Goal: Information Seeking & Learning: Check status

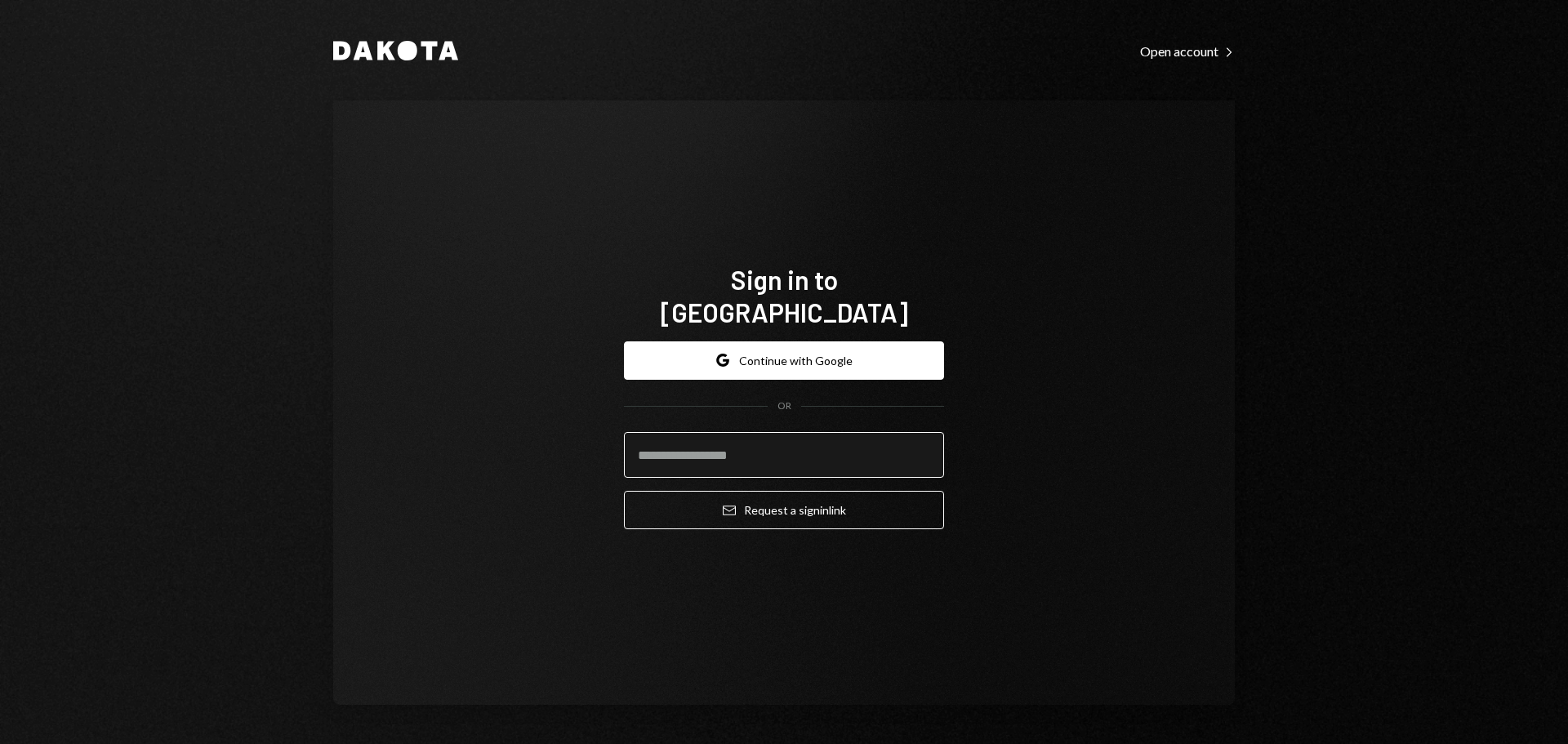
click at [748, 433] on input "email" at bounding box center [784, 456] width 321 height 46
type input "**********"
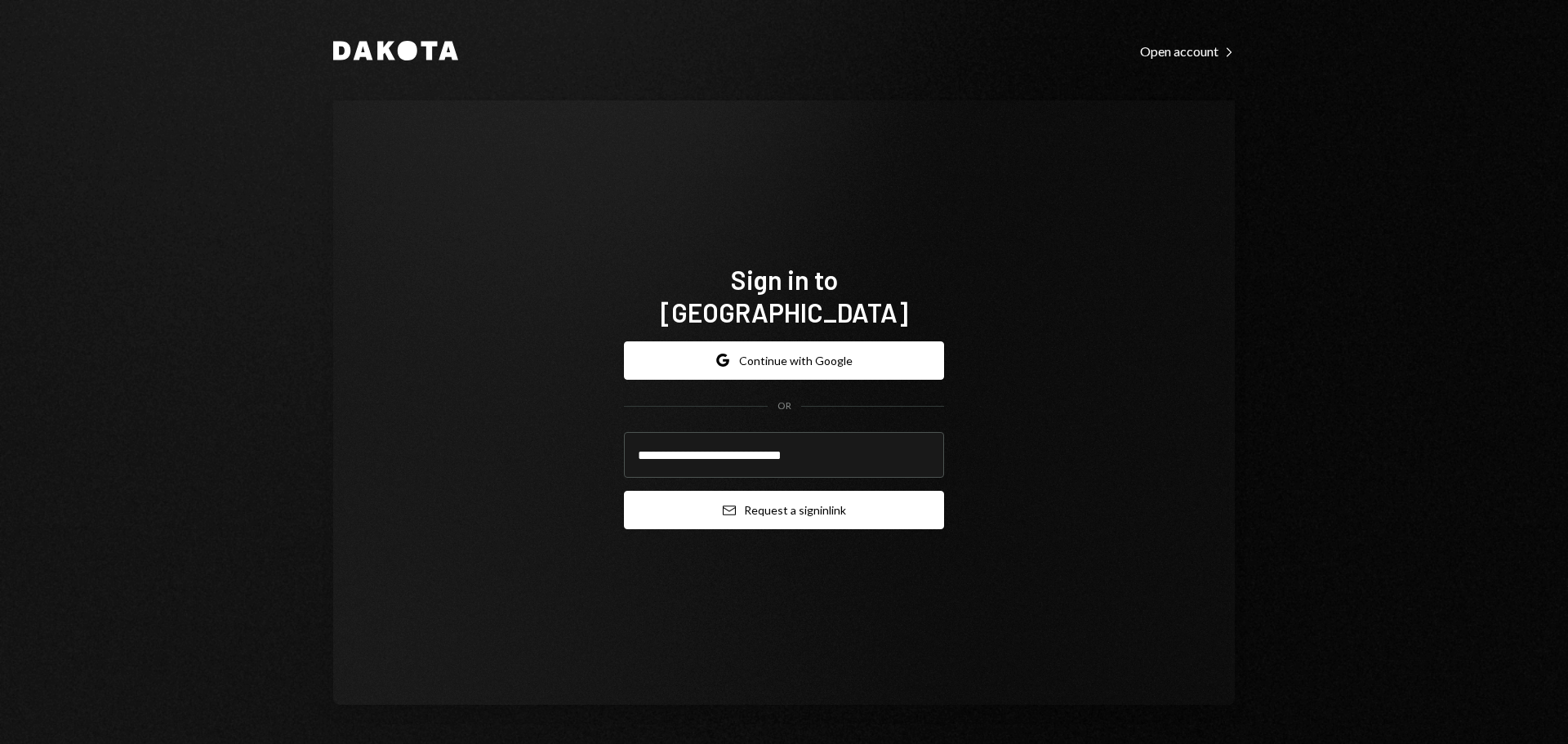
click at [682, 491] on button "Email Request a sign in link" at bounding box center [784, 510] width 321 height 39
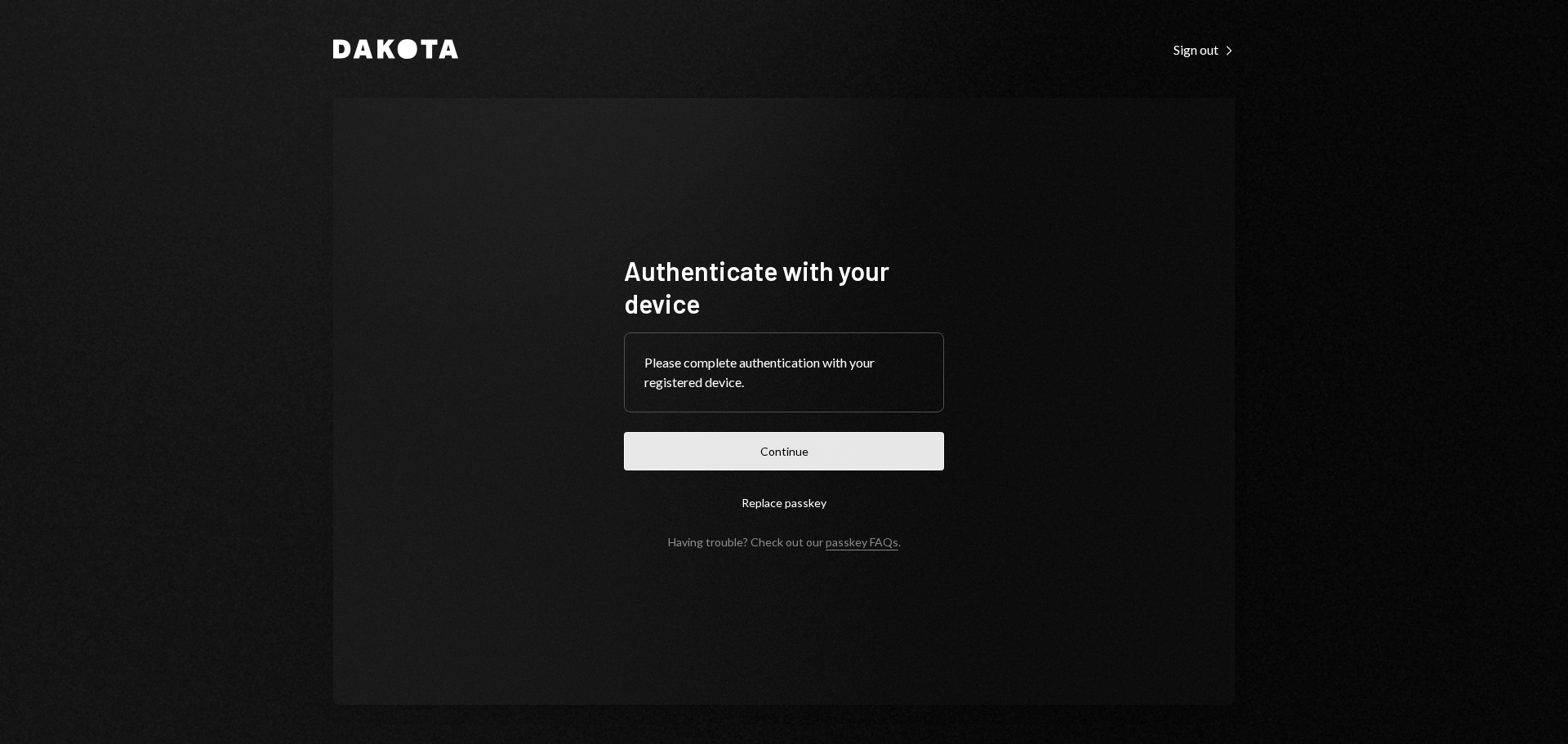
click at [810, 455] on button "Continue" at bounding box center [784, 452] width 321 height 39
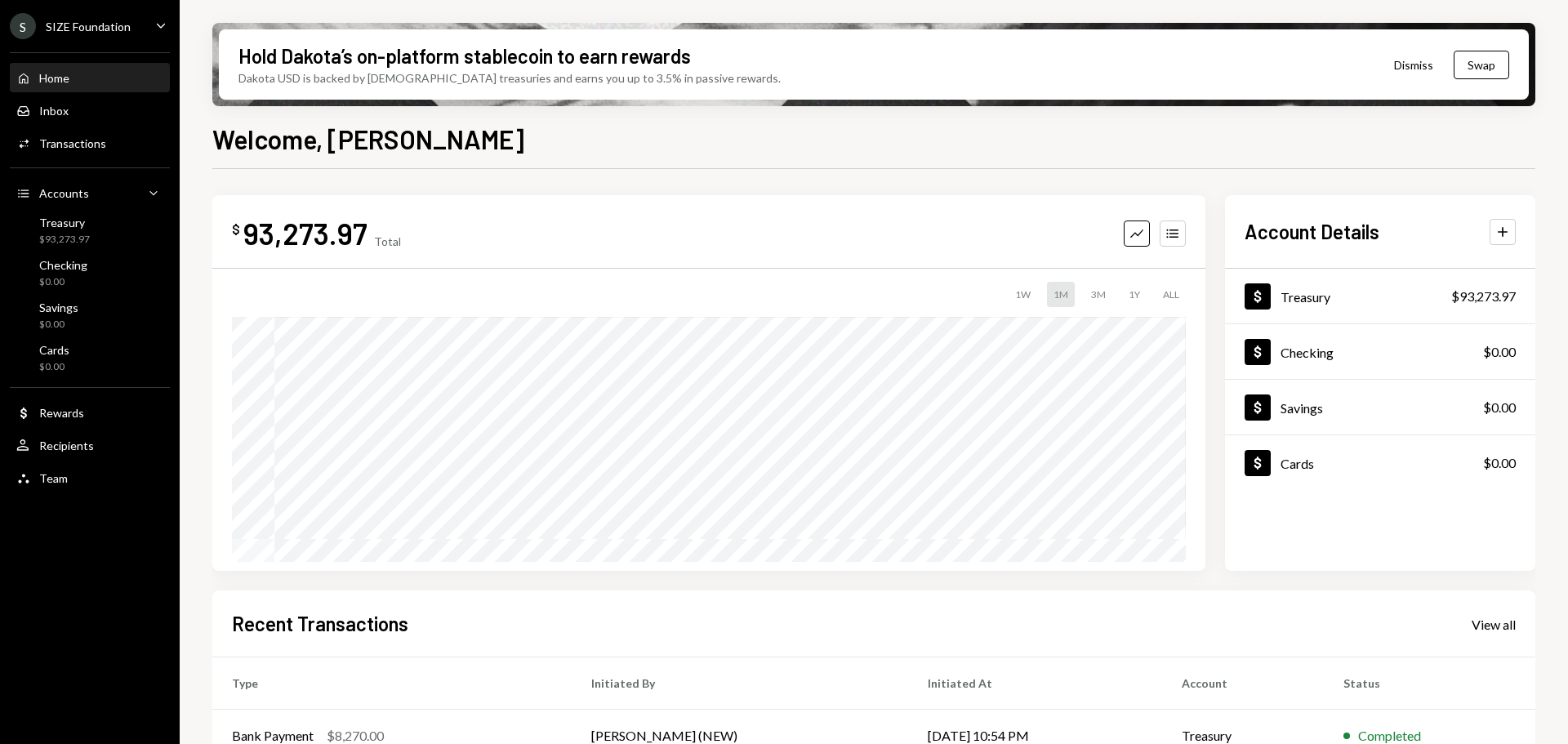
click at [155, 30] on icon "Caret Down" at bounding box center [160, 25] width 18 height 18
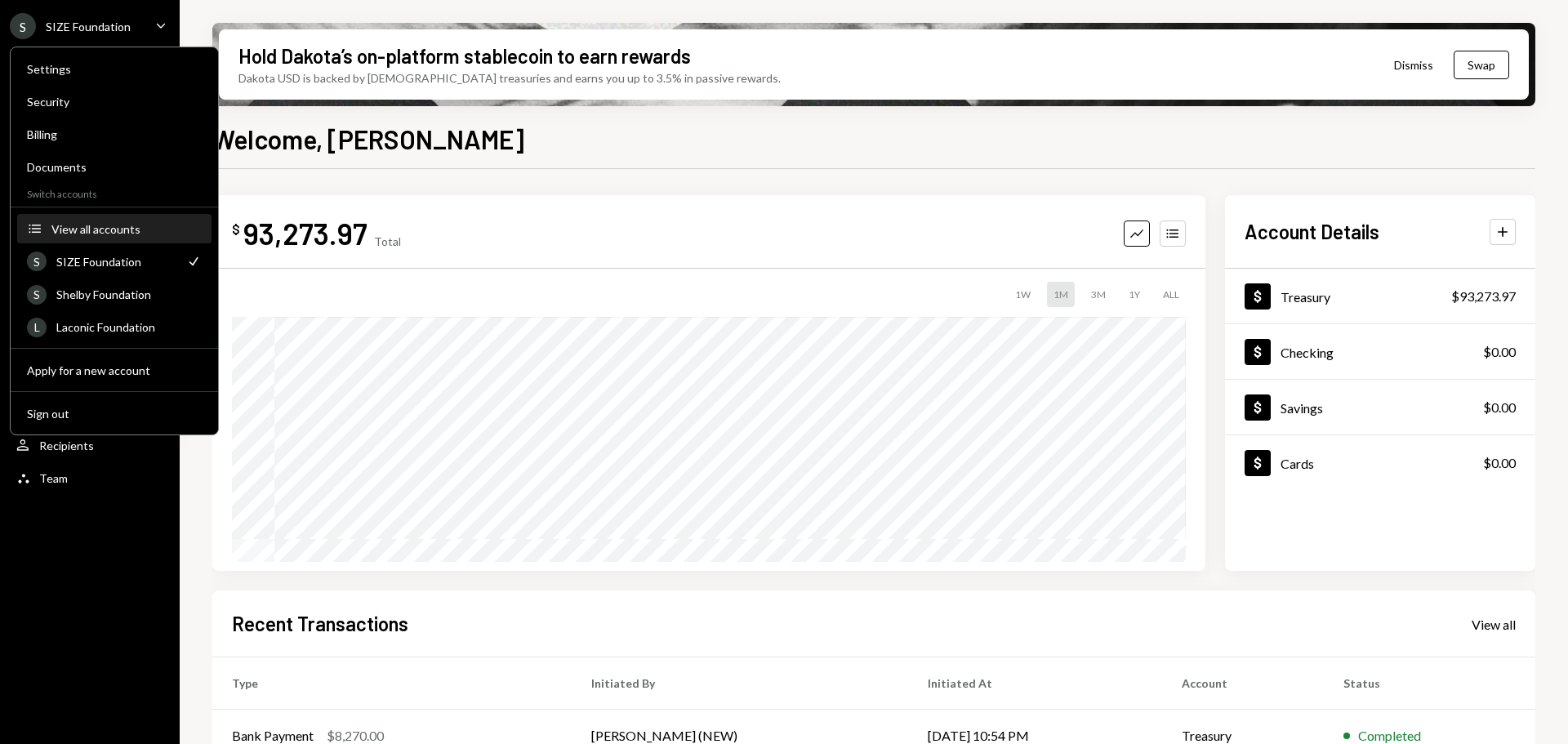
click at [87, 222] on div "View all accounts" at bounding box center [127, 228] width 151 height 14
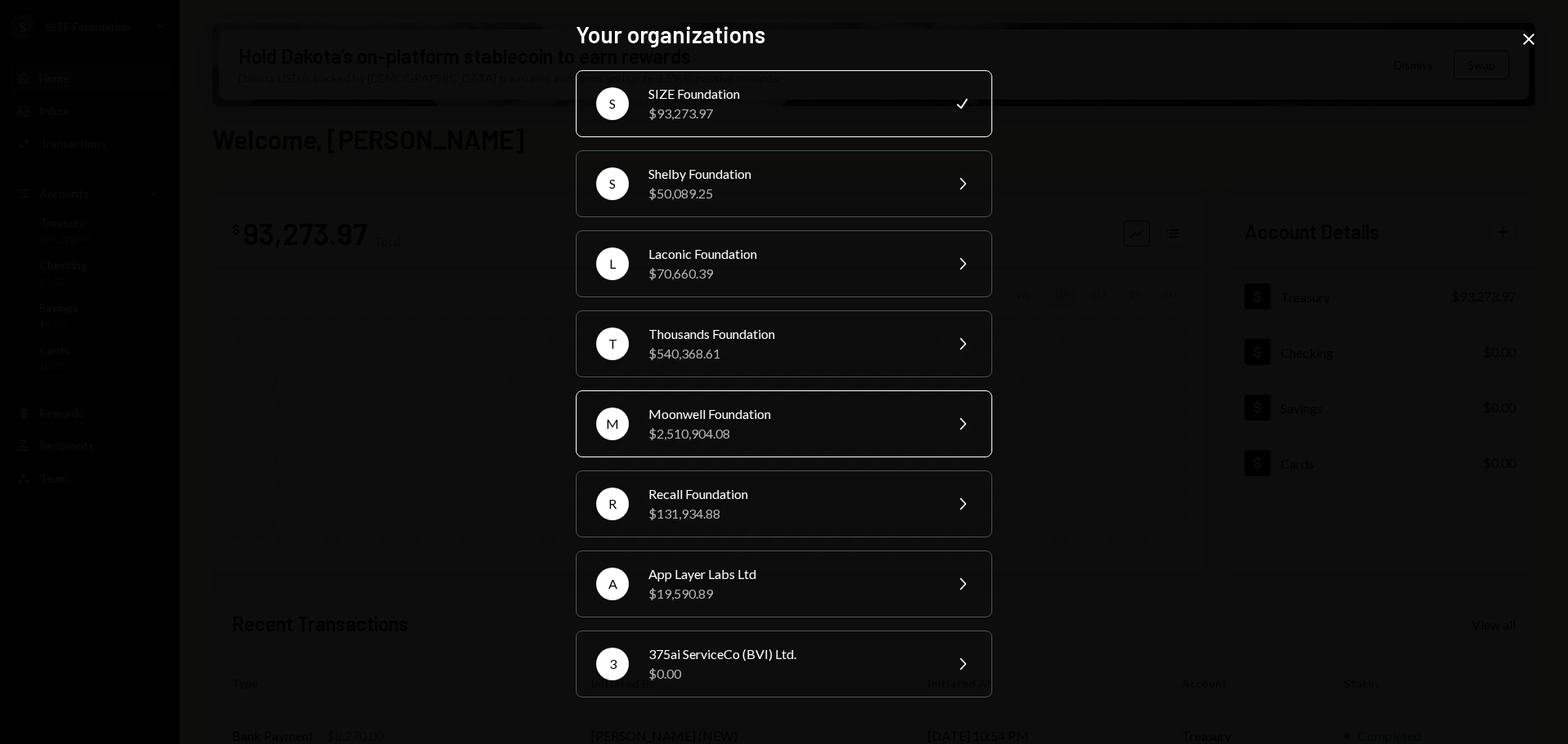
click at [758, 422] on div "Moonwell Foundation" at bounding box center [791, 414] width 285 height 19
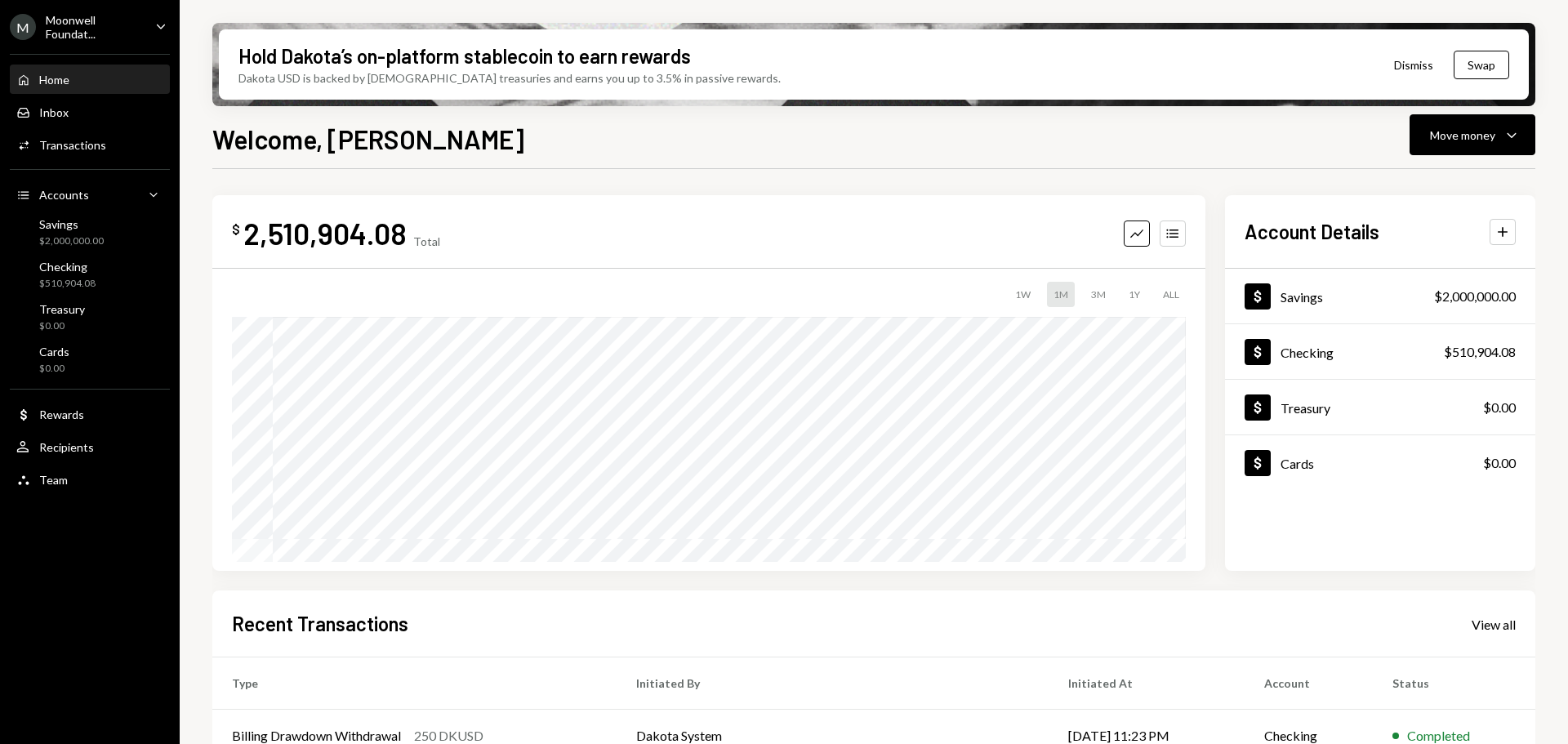
click at [91, 162] on div "Home Home Inbox Inbox Activities Transactions Accounts Accounts Caret Down Savi…" at bounding box center [90, 271] width 180 height 454
click at [81, 151] on div "Transactions" at bounding box center [72, 144] width 67 height 14
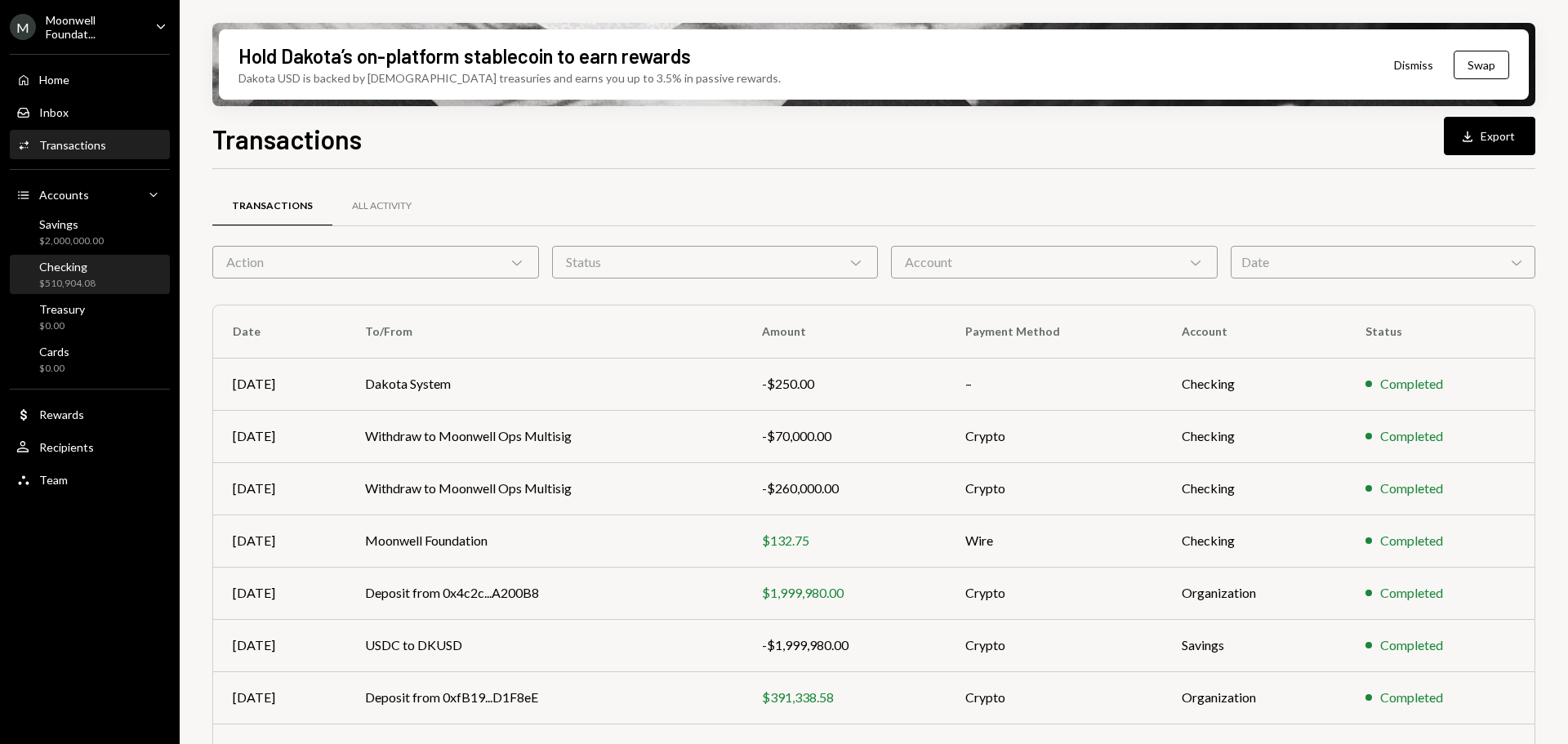
click at [59, 274] on div "Checking $510,904.08" at bounding box center [67, 275] width 56 height 31
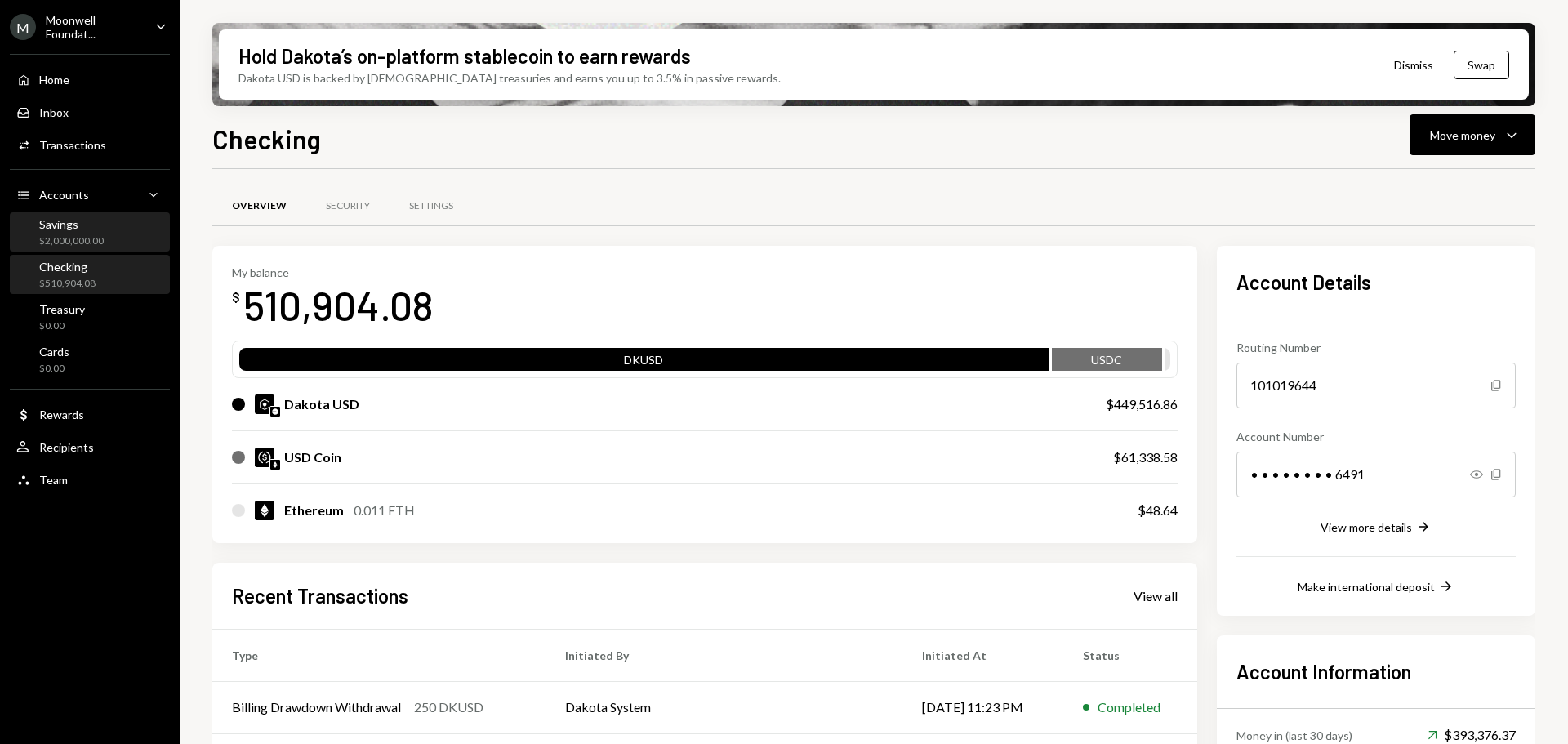
click at [51, 226] on div "Savings" at bounding box center [71, 224] width 65 height 14
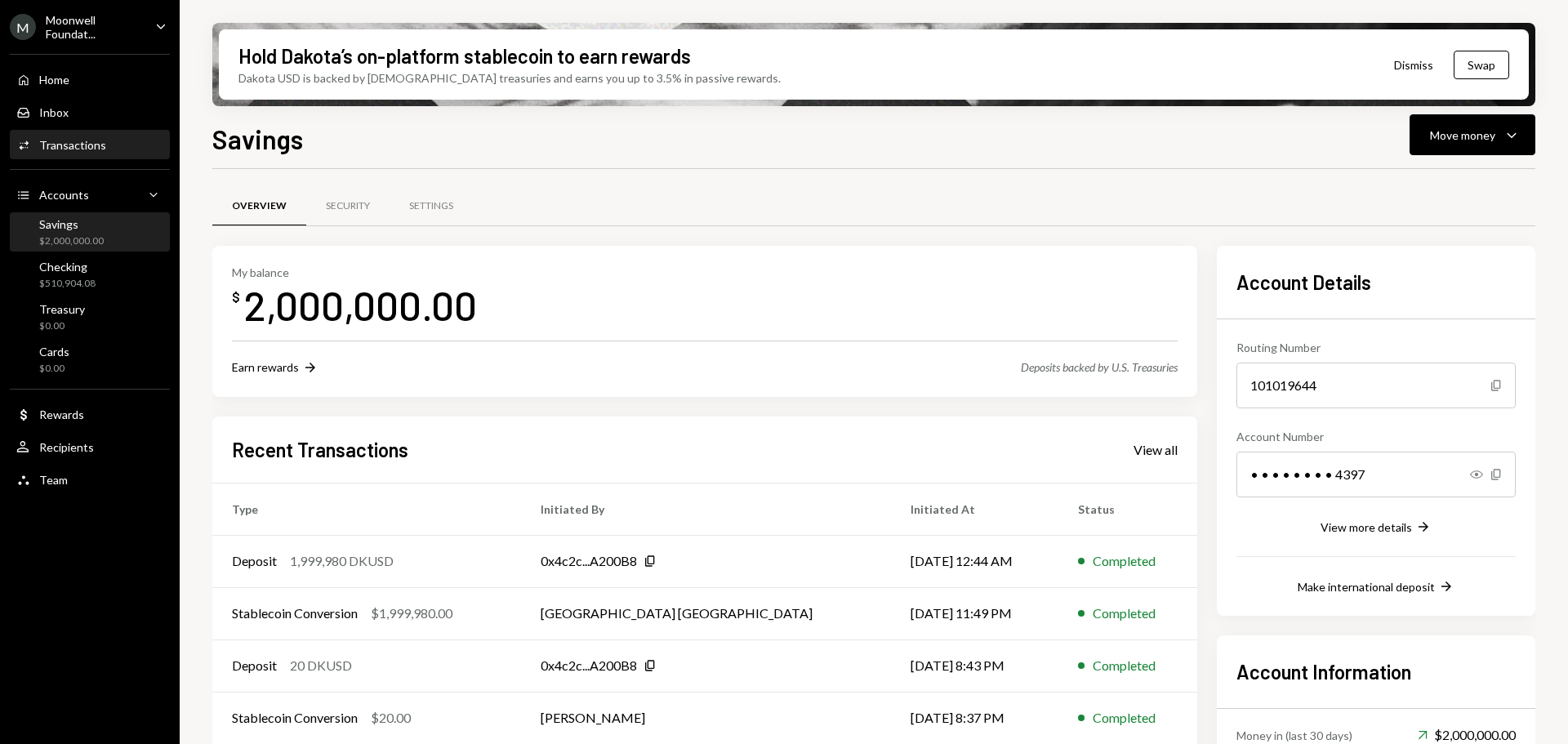
click at [52, 144] on div "Transactions" at bounding box center [72, 144] width 67 height 14
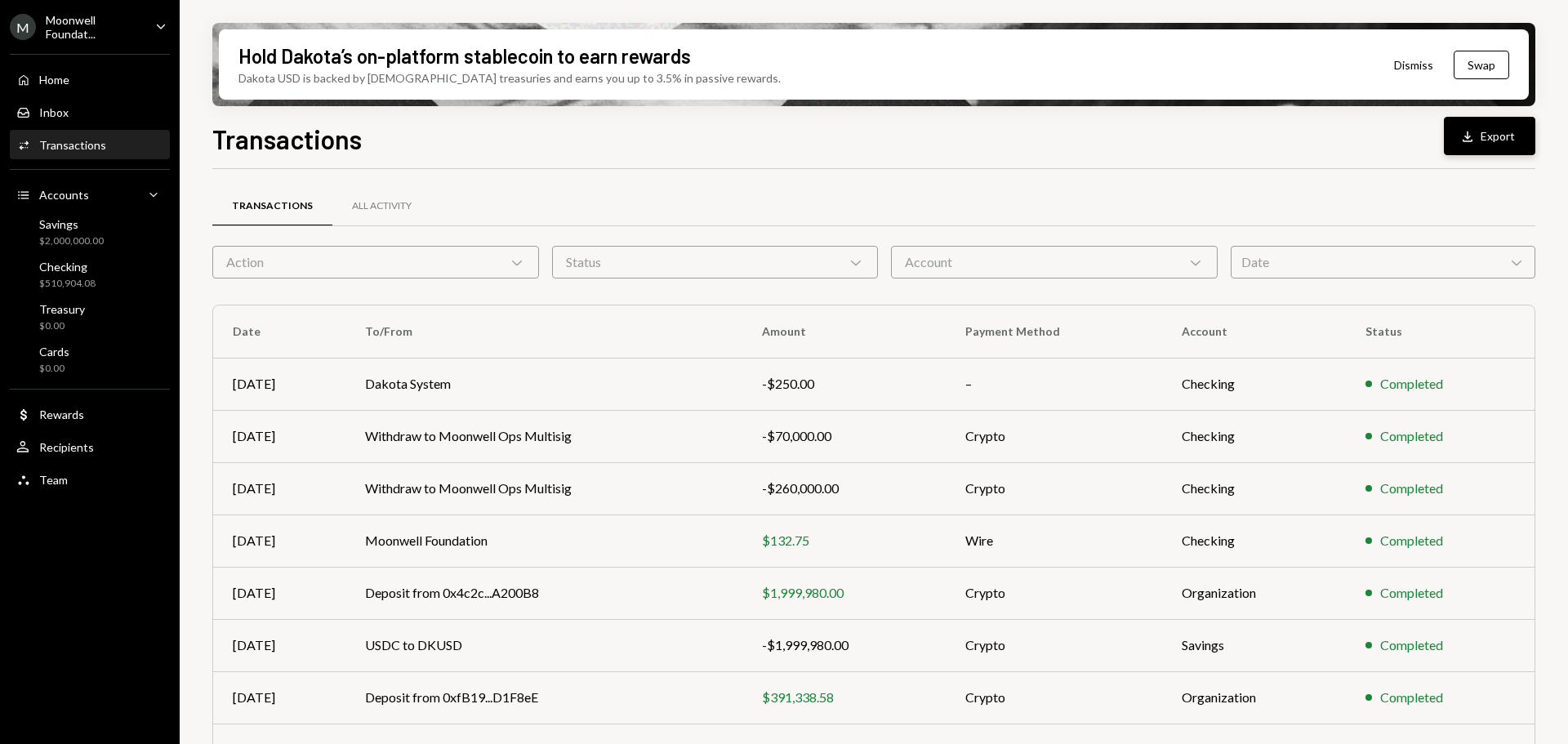
click at [1470, 141] on icon "button" at bounding box center [1467, 135] width 10 height 10
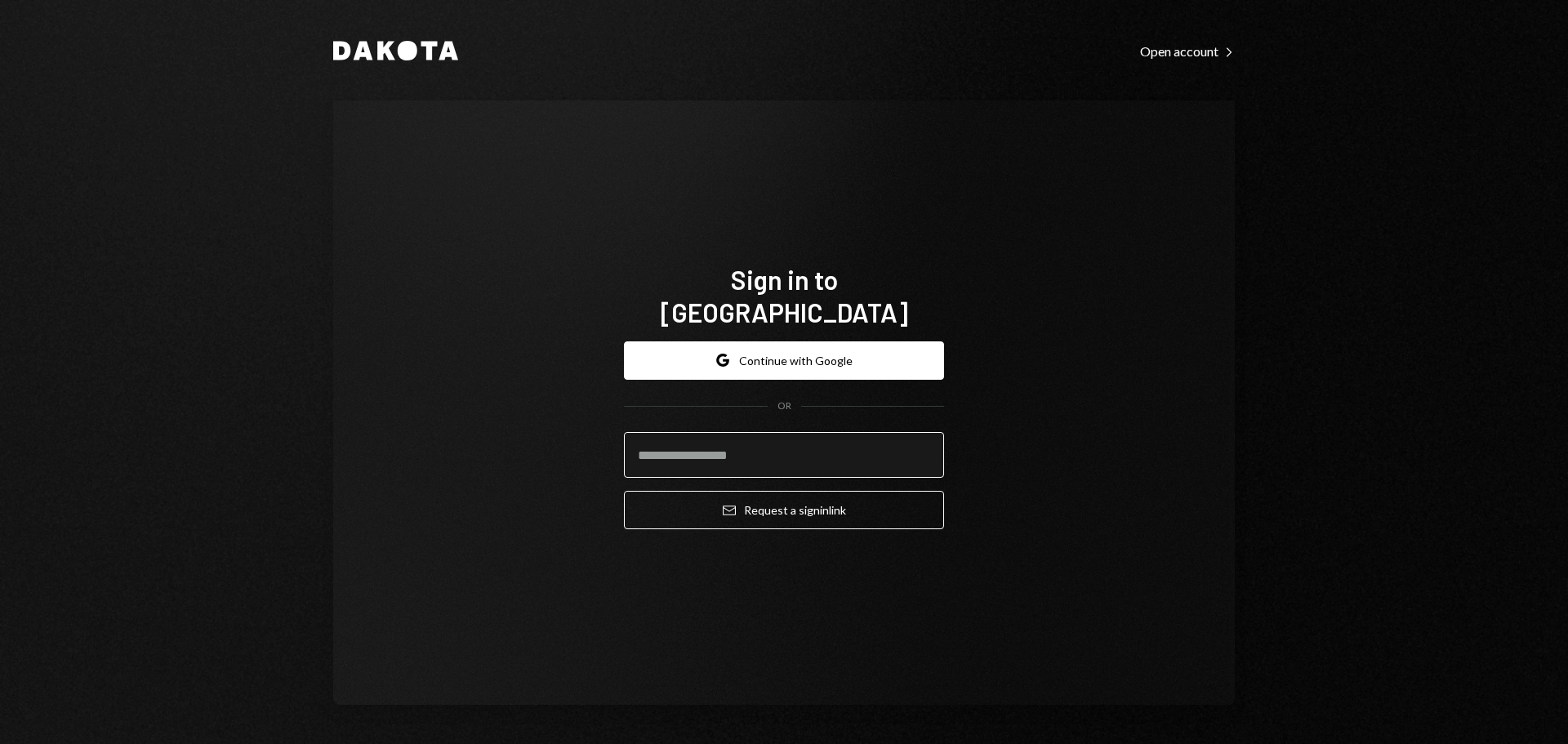
click at [699, 445] on input "email" at bounding box center [784, 456] width 321 height 46
type input "**********"
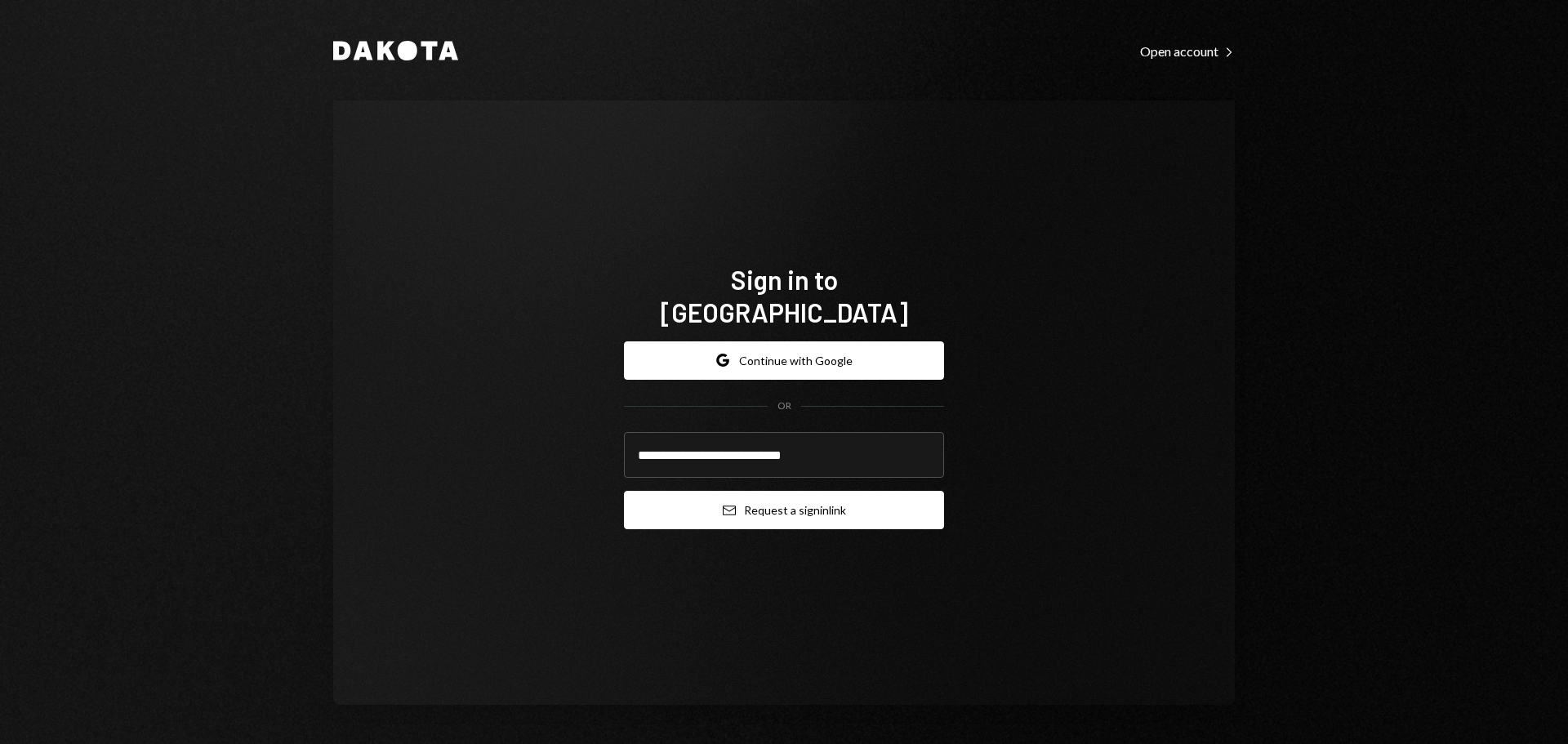
click at [689, 491] on button "Email Request a sign in link" at bounding box center [784, 510] width 321 height 39
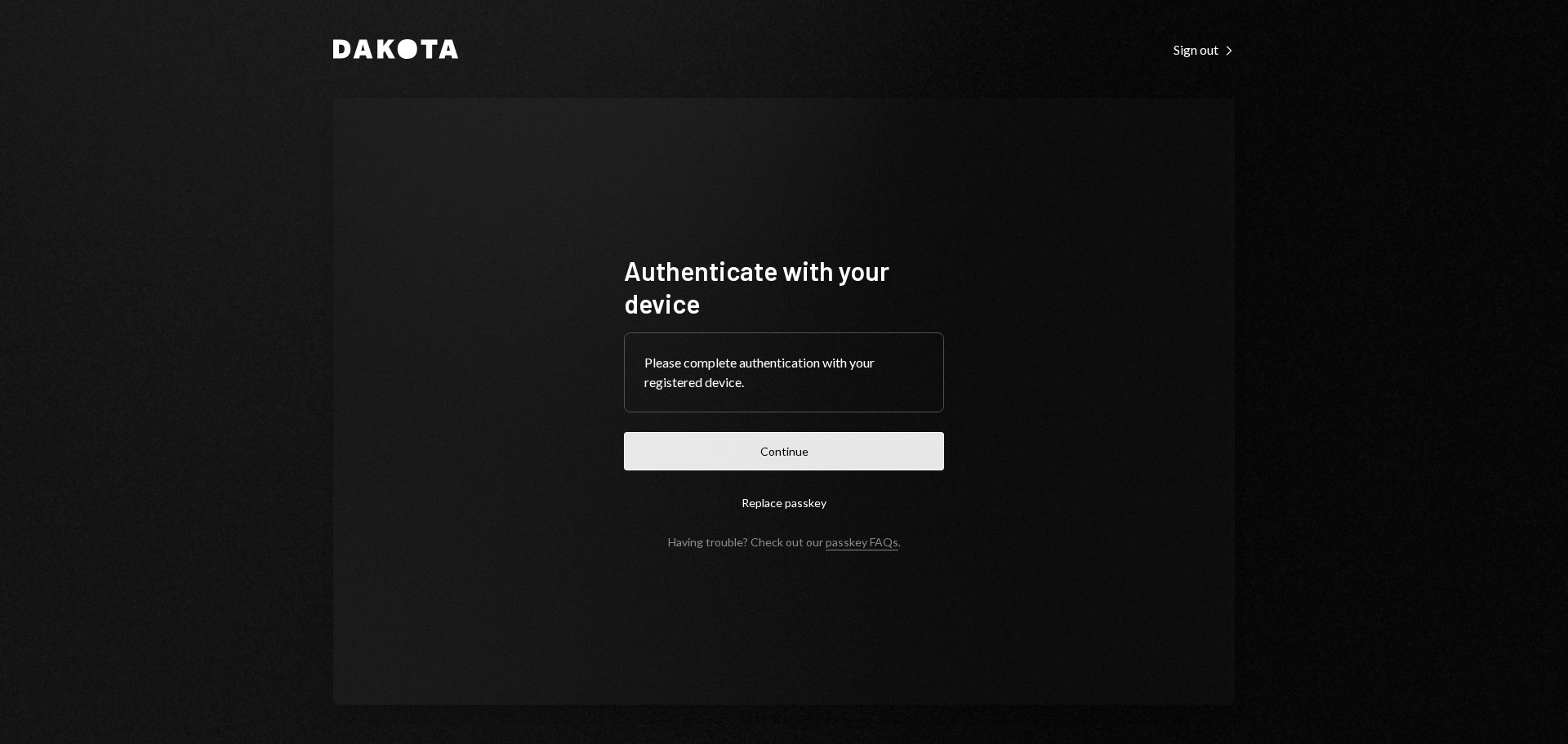
click at [780, 448] on button "Continue" at bounding box center [784, 452] width 321 height 39
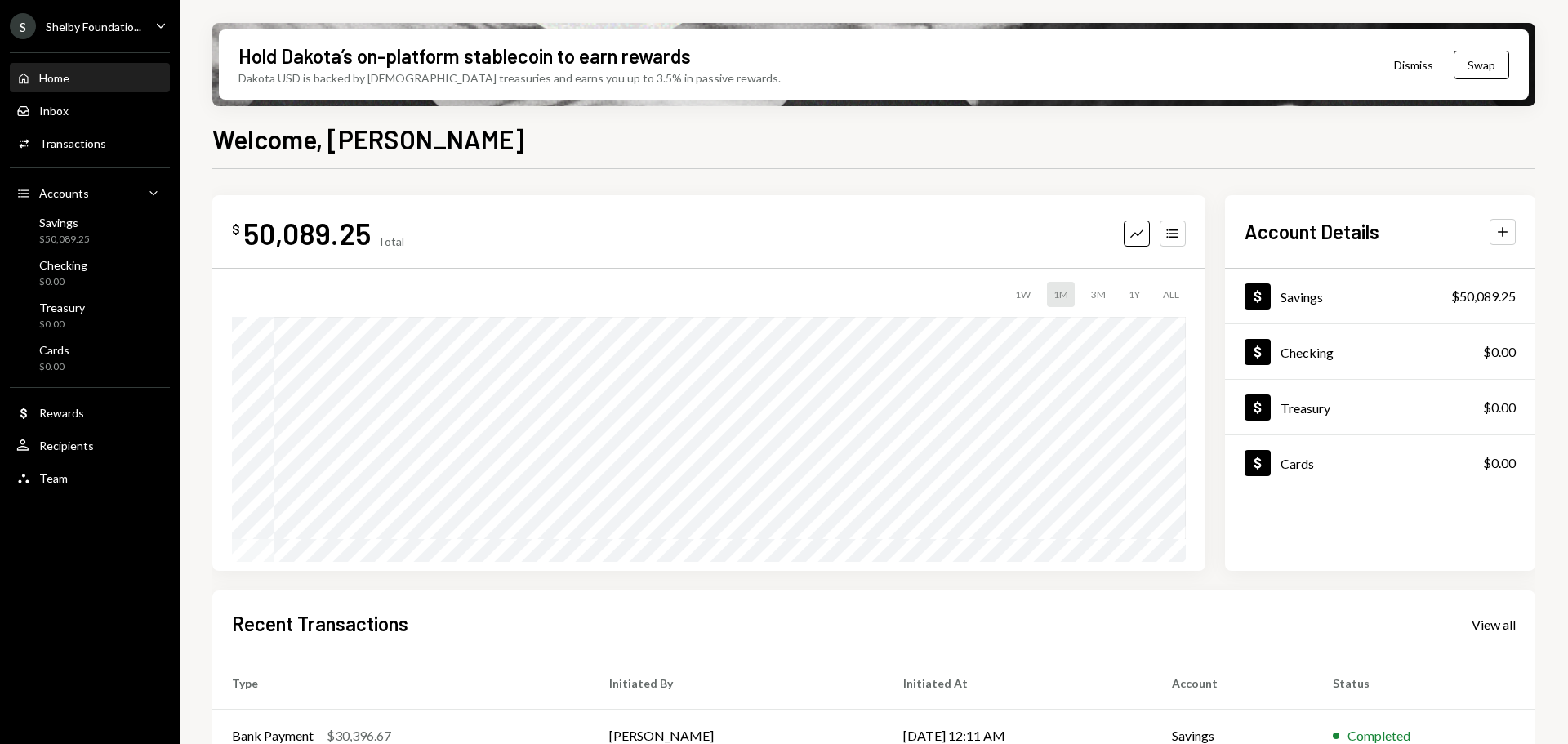
click at [159, 20] on icon "Caret Down" at bounding box center [160, 25] width 18 height 18
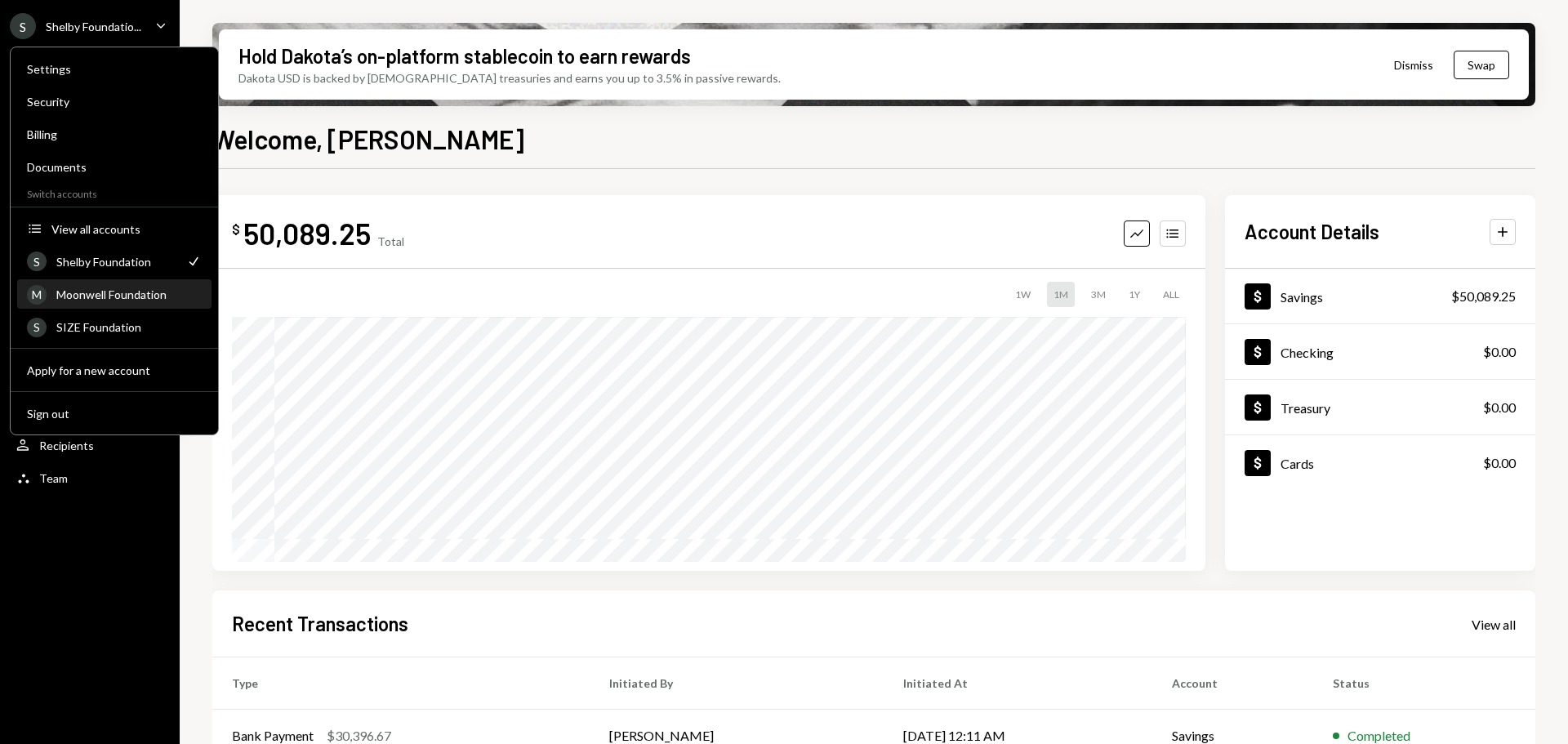
click at [67, 304] on div "M Moonwell Foundation" at bounding box center [114, 295] width 175 height 28
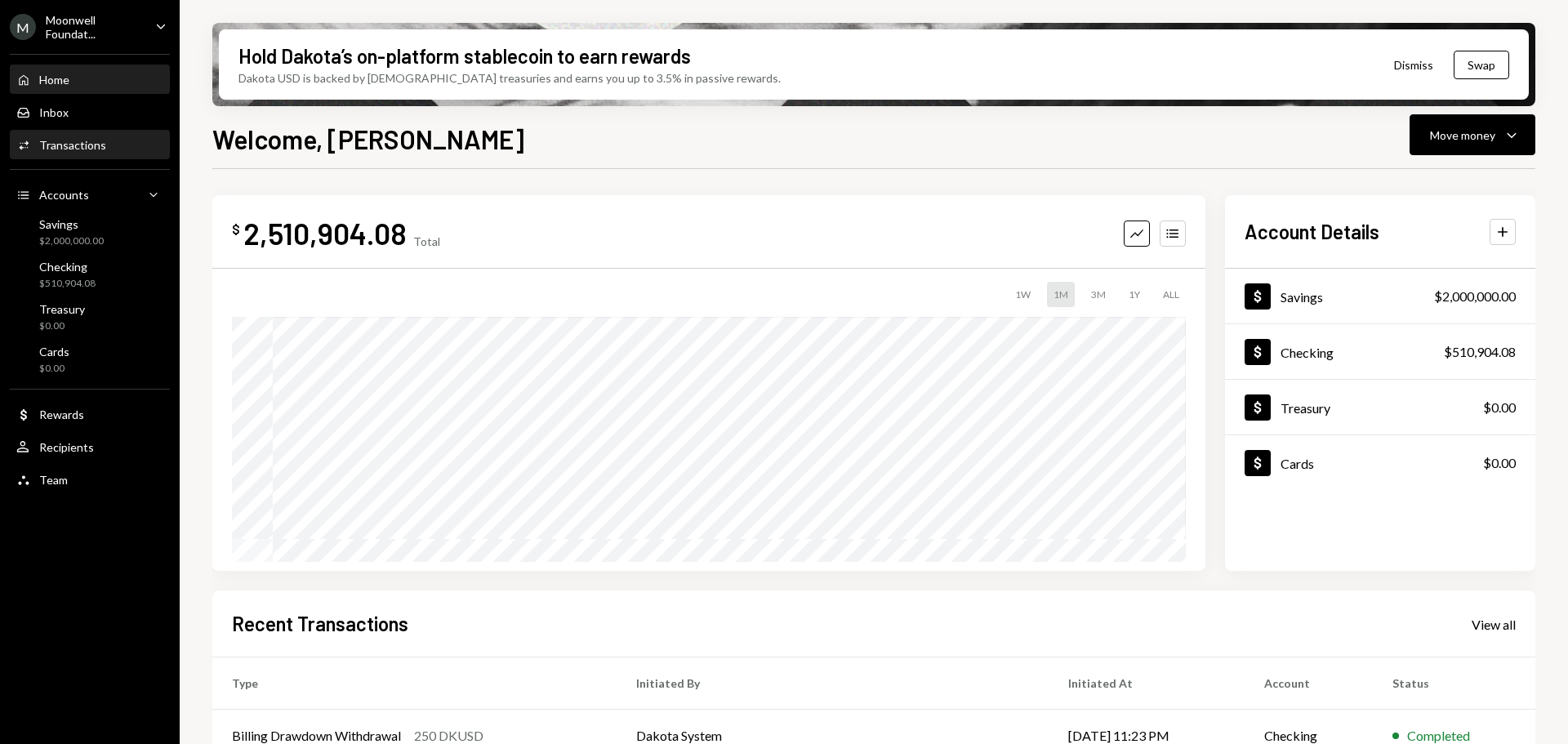
click at [70, 156] on div "Activities Transactions" at bounding box center [90, 145] width 147 height 28
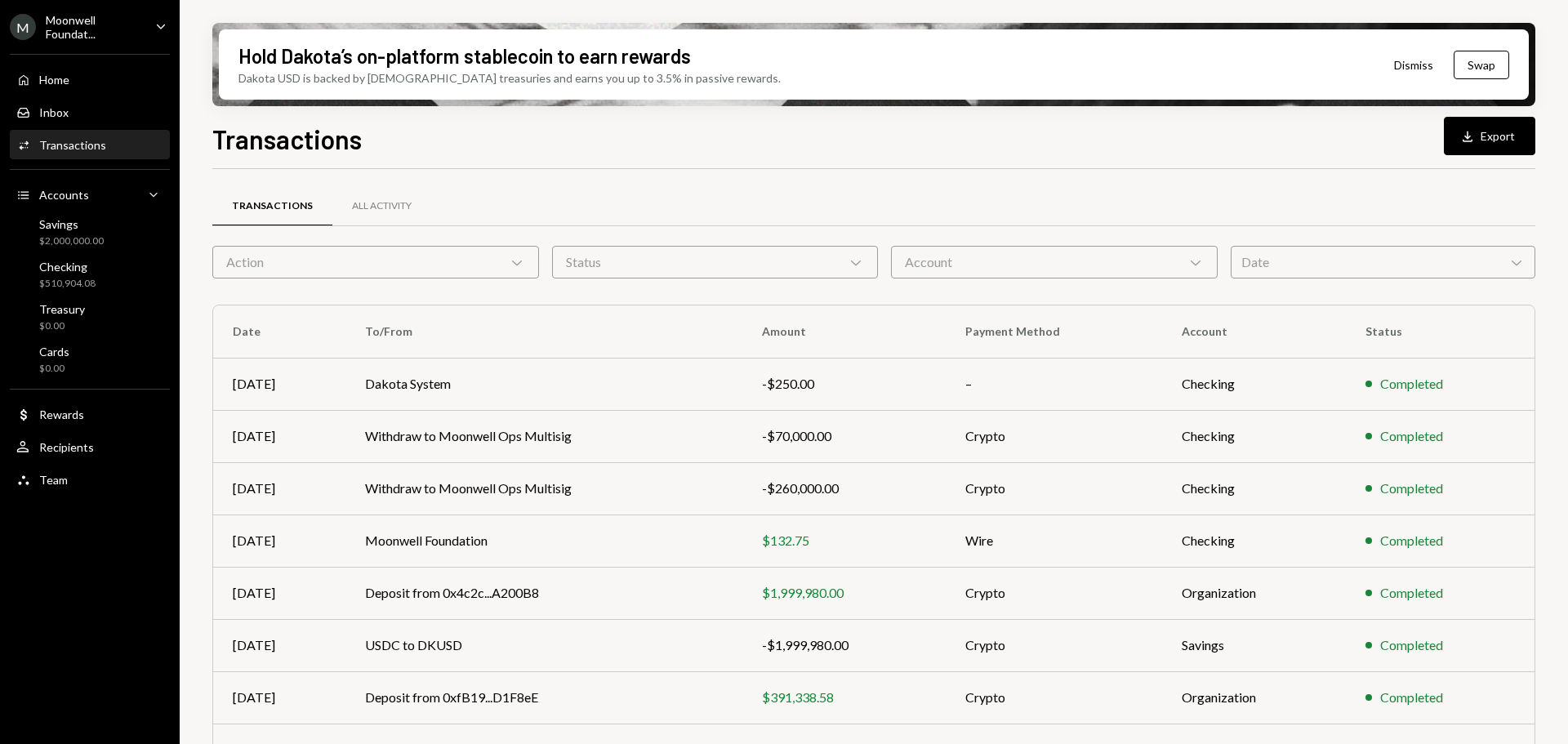
click at [1553, 546] on div "Hold Dakota’s on-platform stablecoin to earn rewards Dakota USD is backed by U.…" at bounding box center [874, 372] width 1389 height 744
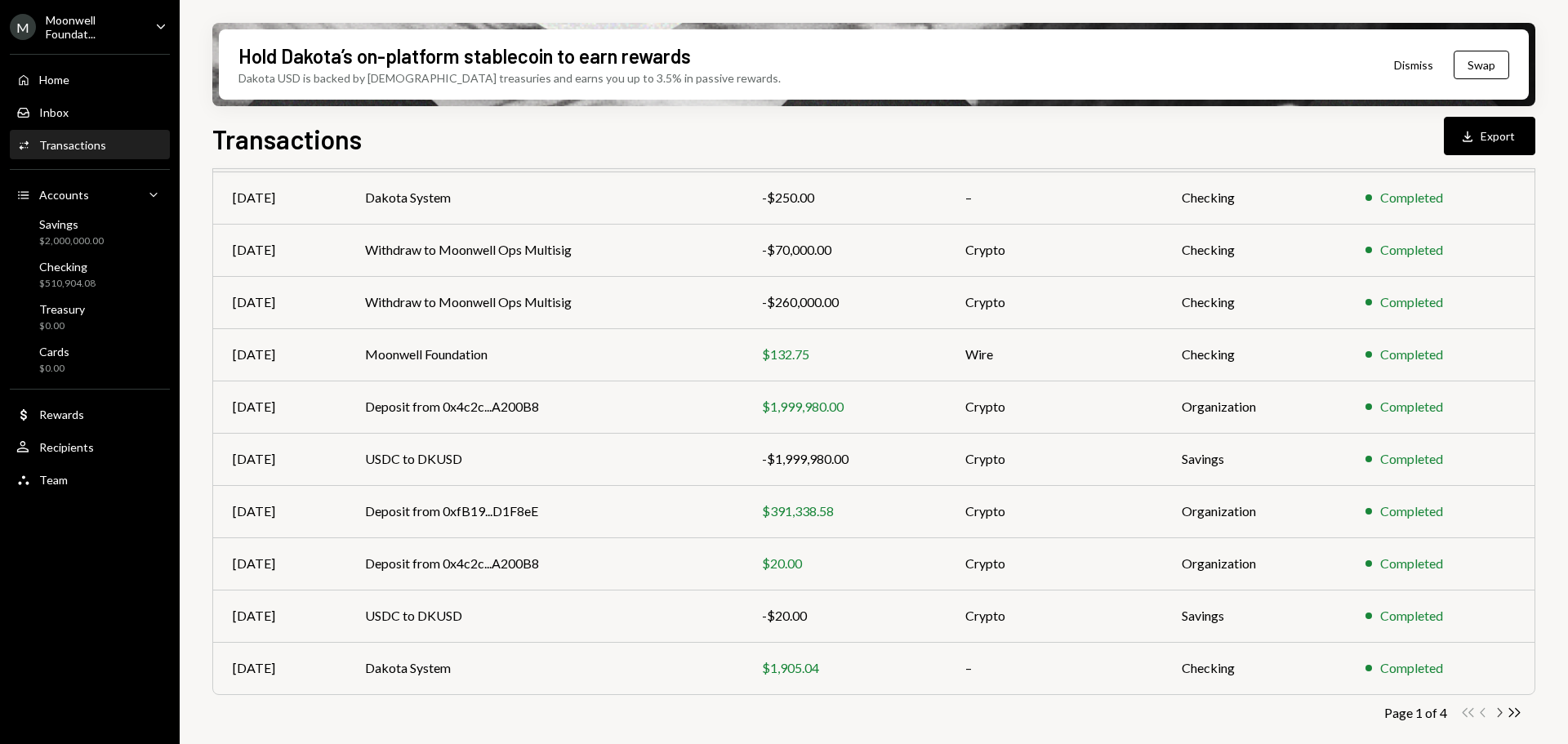
click at [1499, 711] on icon "Chevron Right" at bounding box center [1499, 713] width 16 height 16
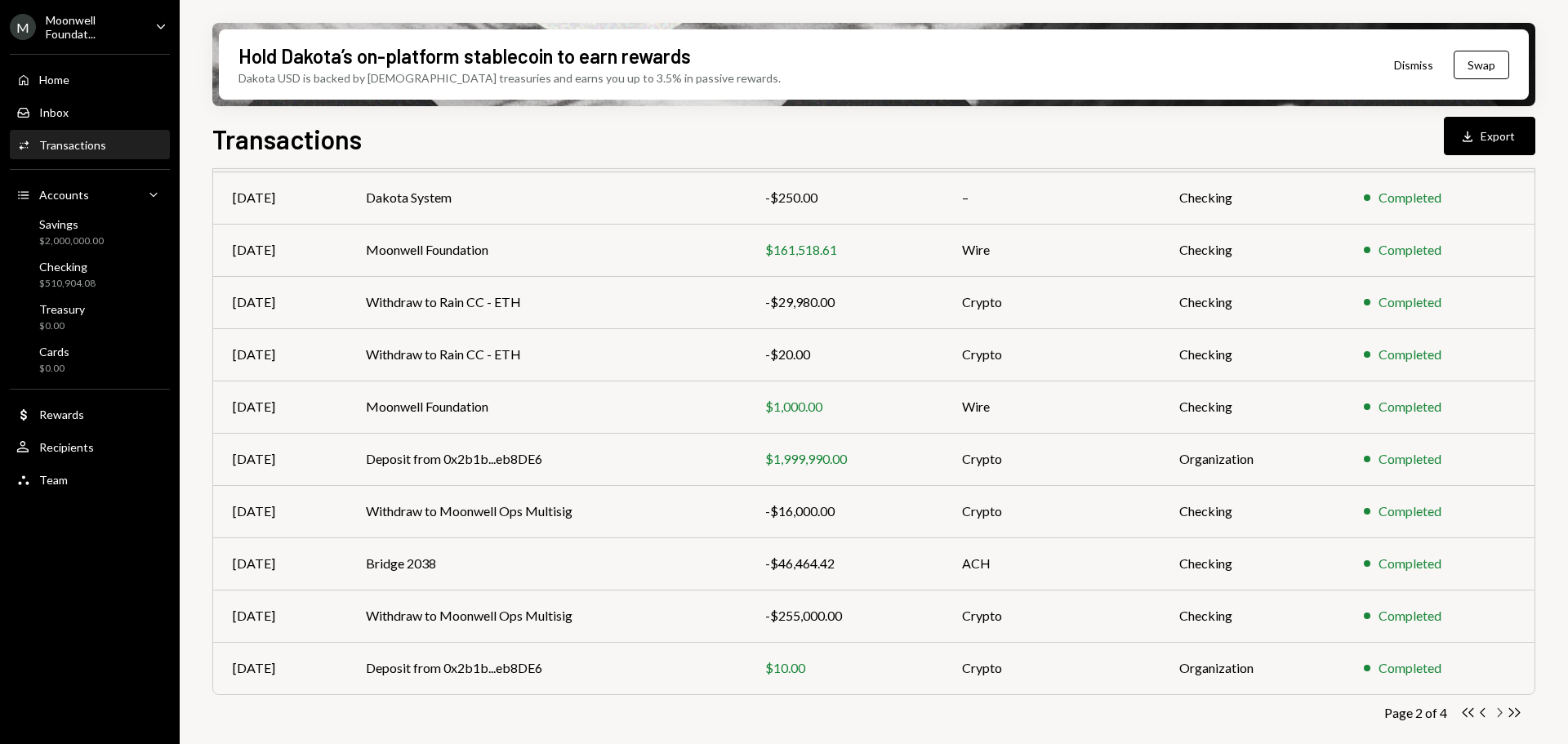
click at [1498, 714] on icon "Chevron Right" at bounding box center [1499, 713] width 16 height 16
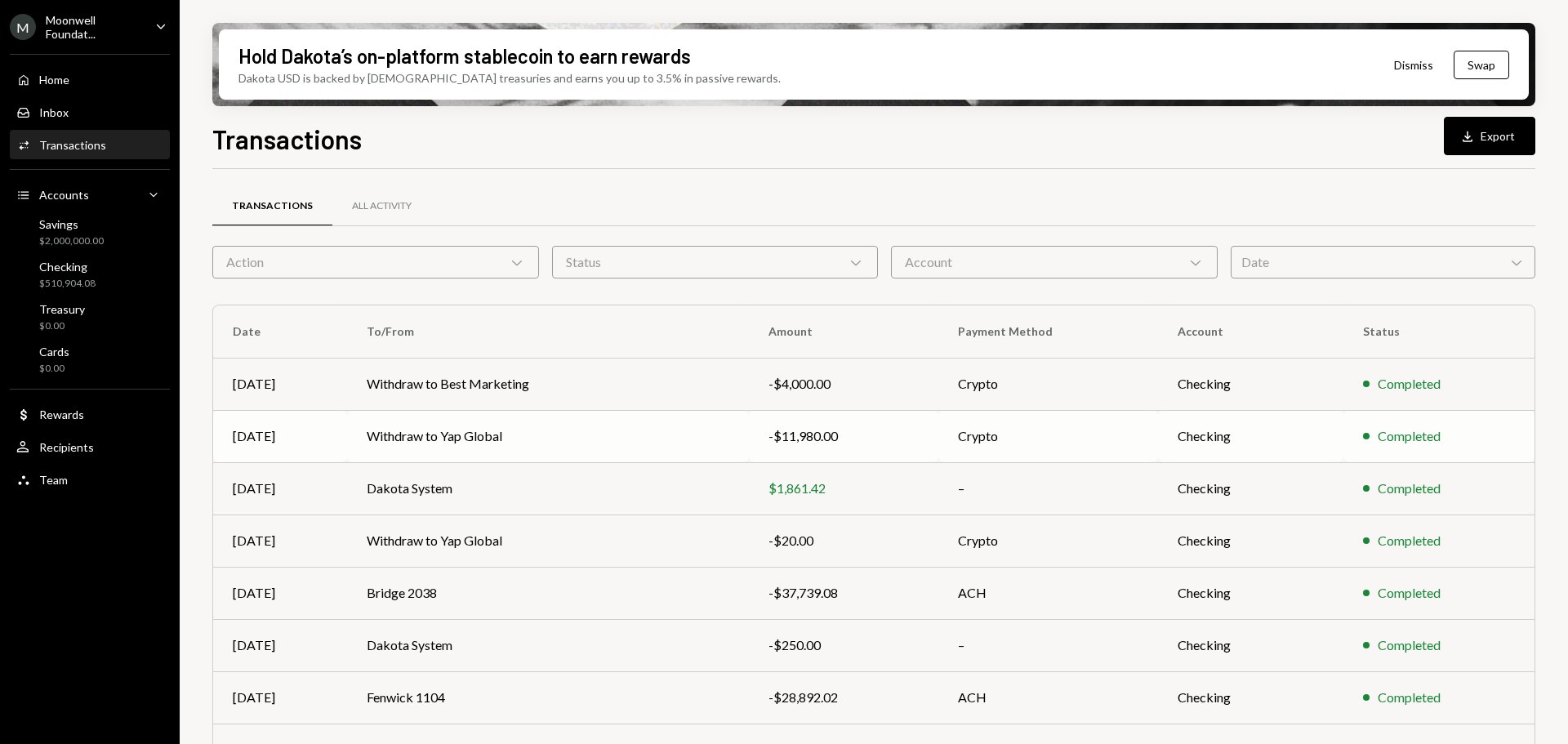
click at [478, 434] on td "Withdraw to Yap Global" at bounding box center [548, 436] width 402 height 53
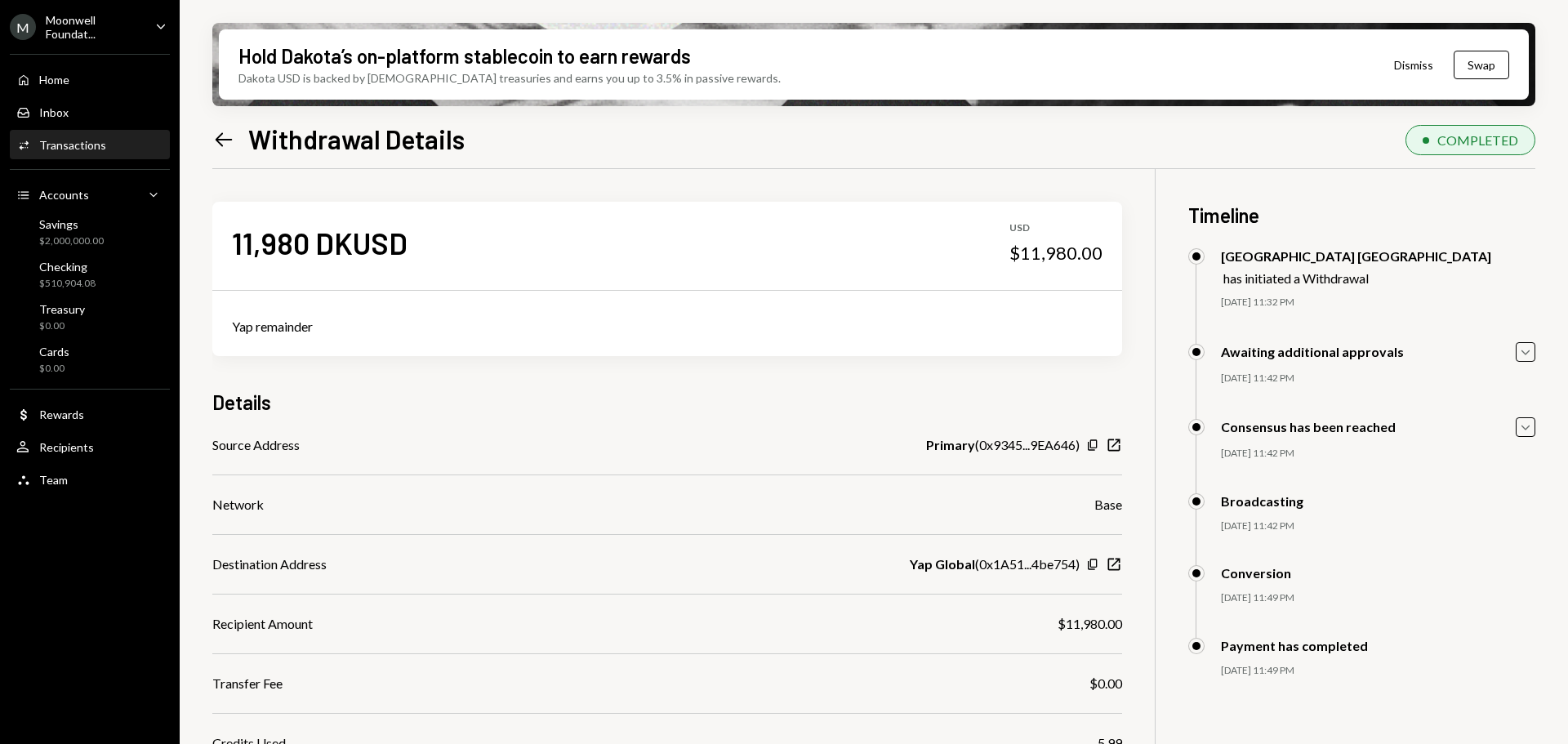
click at [1182, 561] on div "11,980 DKUSD USD $11,980.00 Yap remainder Details Source Address Primary ( 0x93…" at bounding box center [874, 541] width 1323 height 744
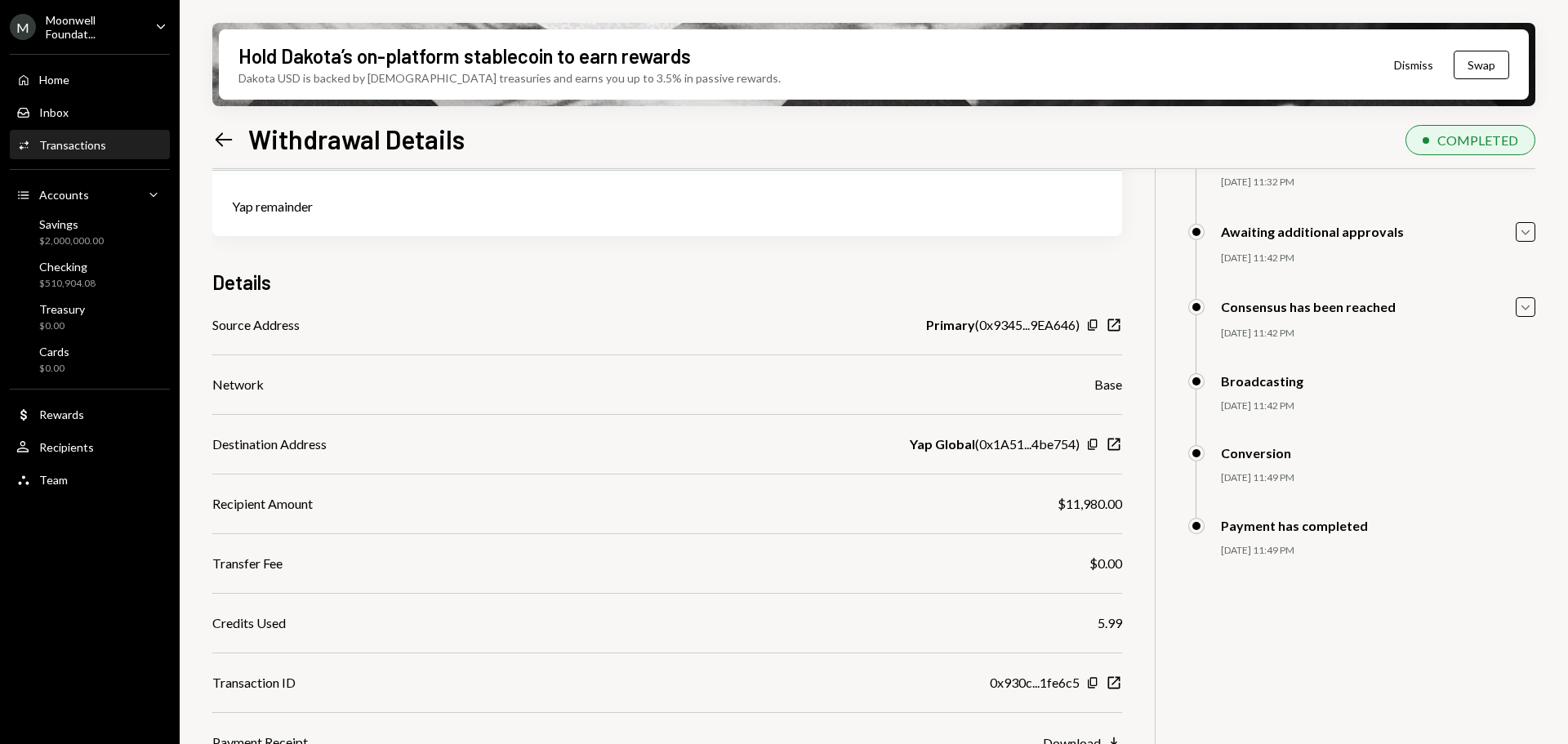
scroll to position [130, 0]
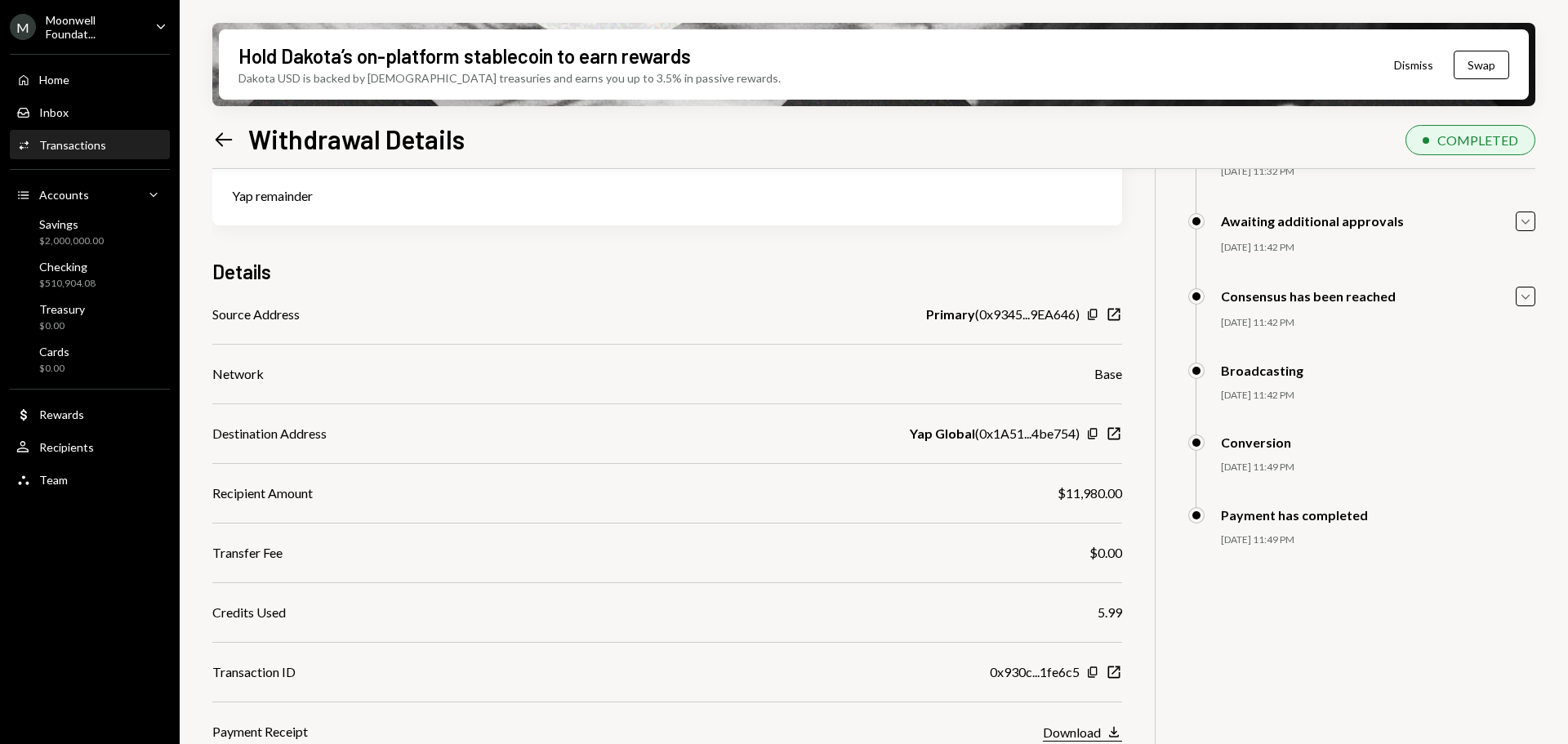
click at [1111, 728] on icon "Download" at bounding box center [1114, 732] width 17 height 17
click at [1313, 9] on div "Hold Dakota’s on-platform stablecoin to earn rewards Dakota USD is backed by U.…" at bounding box center [874, 372] width 1389 height 744
click at [1113, 673] on icon "button" at bounding box center [1114, 672] width 12 height 12
click at [230, 149] on icon "Left Arrow" at bounding box center [224, 140] width 23 height 23
